Goal: Task Accomplishment & Management: Use online tool/utility

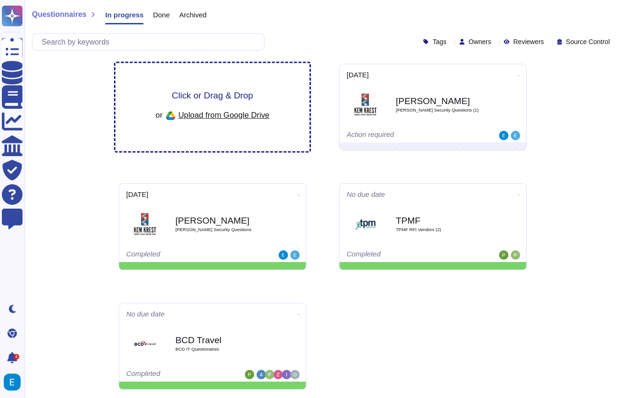
click at [230, 108] on div "or Upload from Google Drive" at bounding box center [213, 116] width 114 height 16
click at [172, 111] on img at bounding box center [171, 116] width 16 height 16
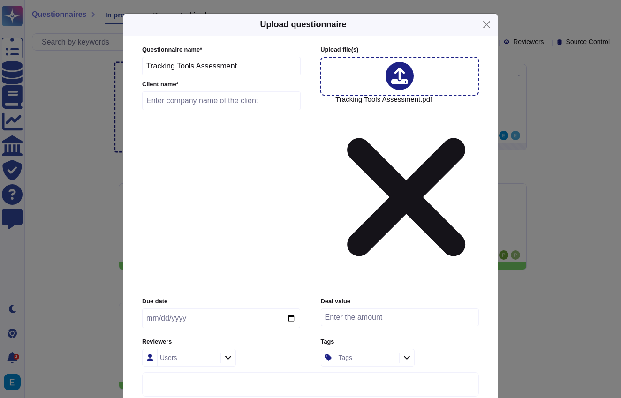
click at [195, 110] on input "text" at bounding box center [221, 100] width 158 height 19
